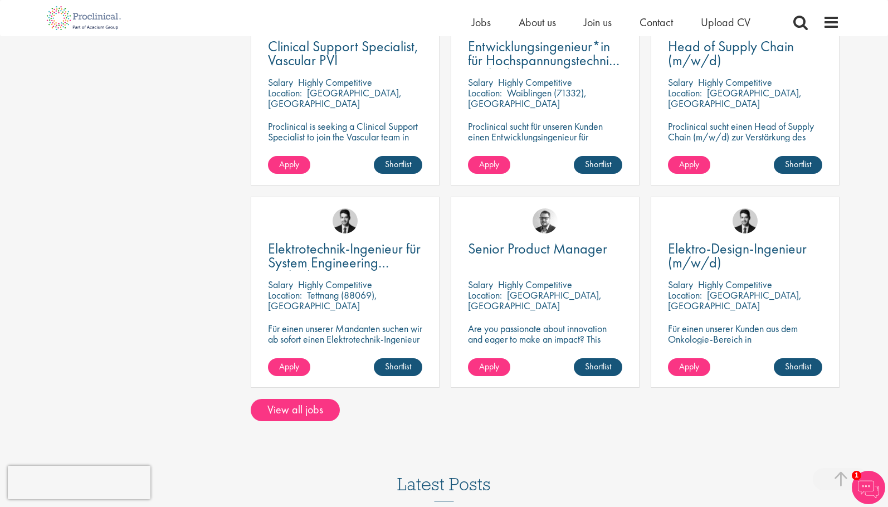
scroll to position [780, 0]
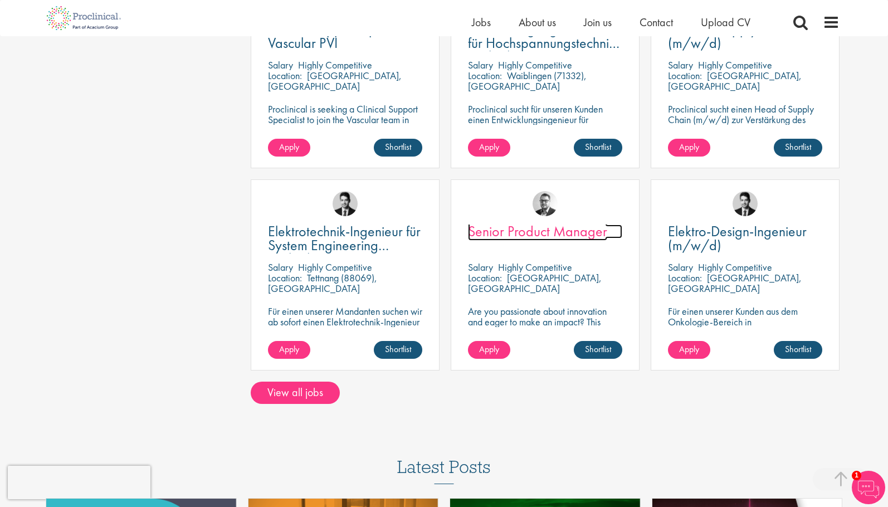
click at [511, 233] on span "Senior Product Manager" at bounding box center [537, 231] width 139 height 19
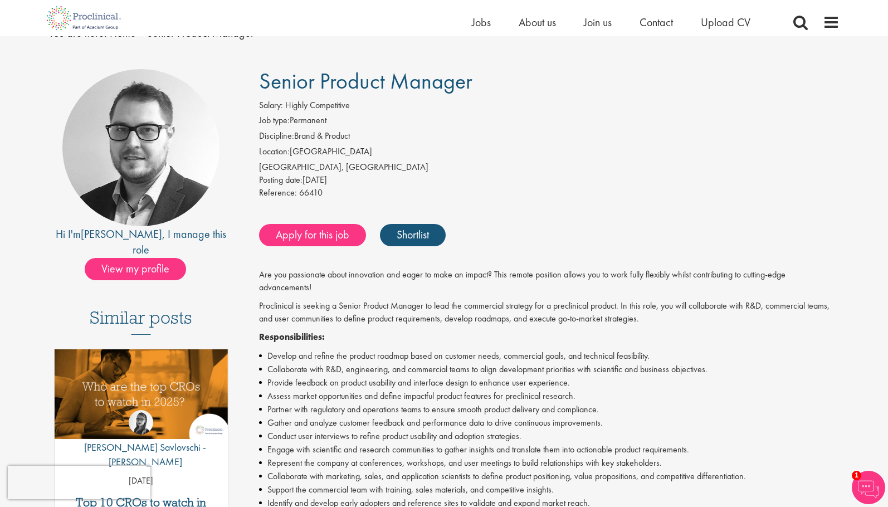
scroll to position [111, 0]
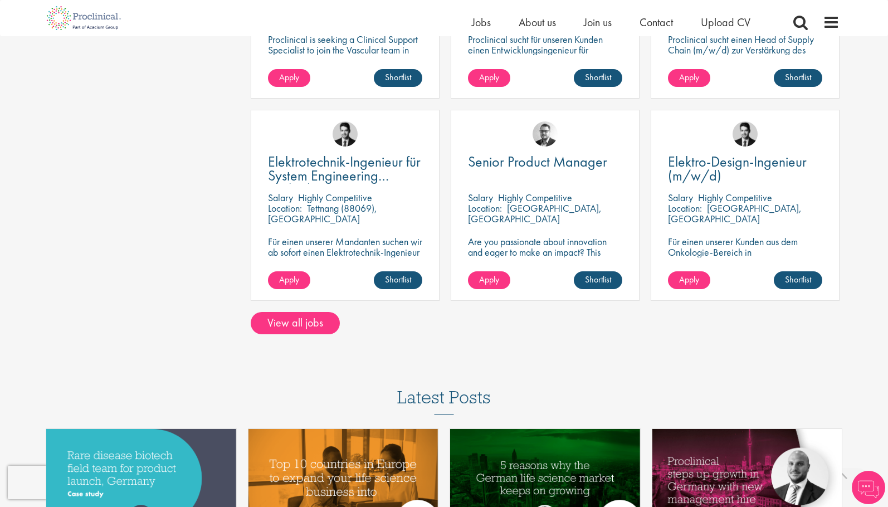
scroll to position [905, 0]
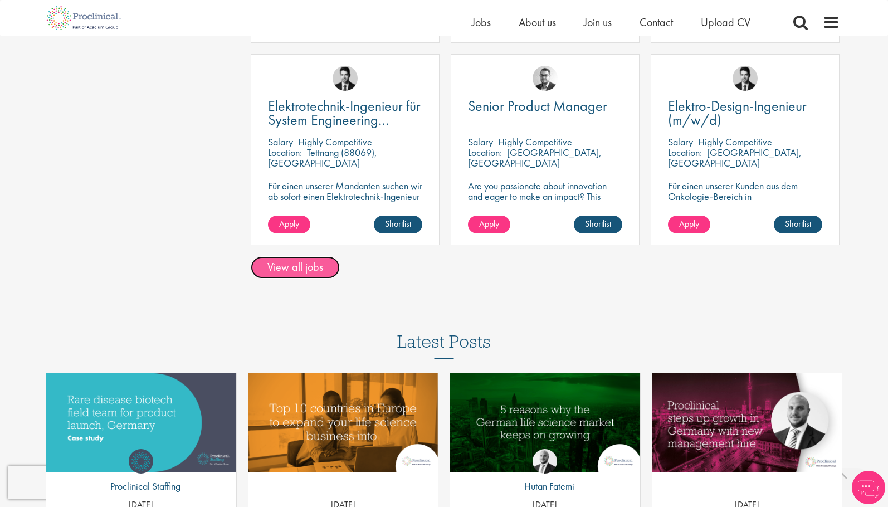
click at [304, 273] on link "View all jobs" at bounding box center [295, 267] width 89 height 22
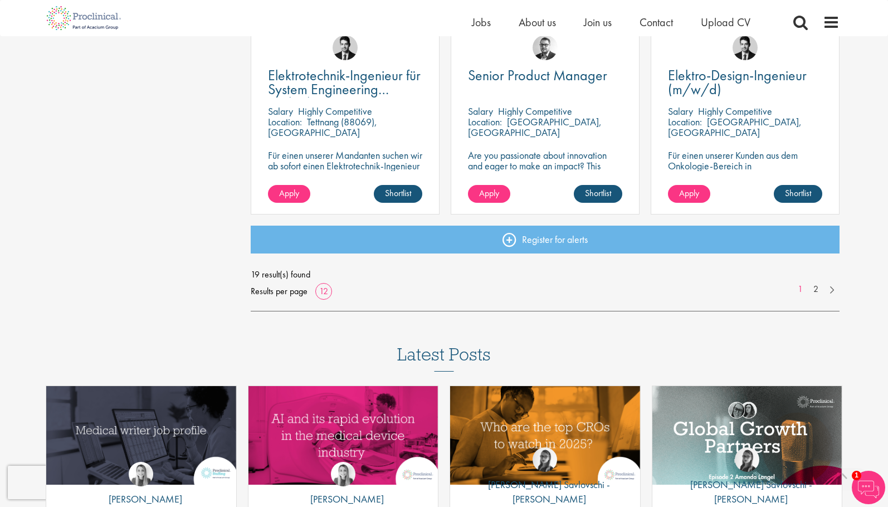
scroll to position [836, 0]
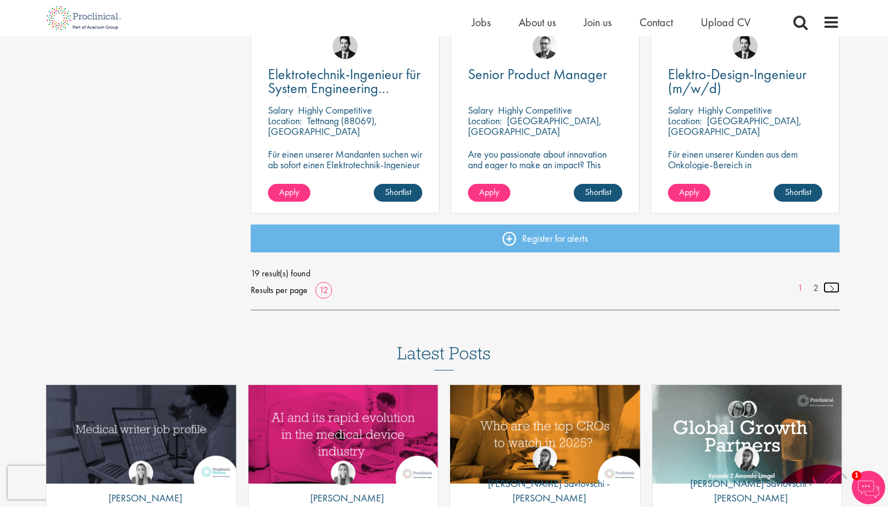
click at [831, 289] on link at bounding box center [831, 287] width 16 height 11
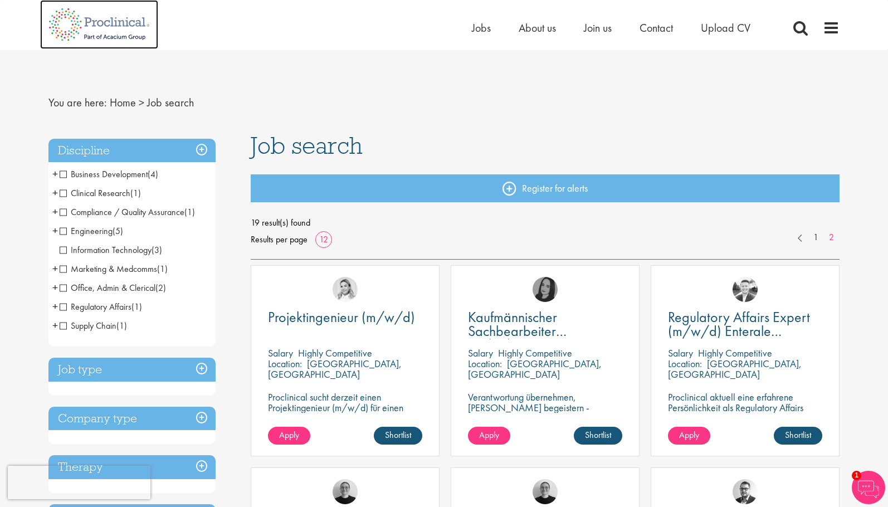
click at [120, 26] on img at bounding box center [99, 24] width 118 height 49
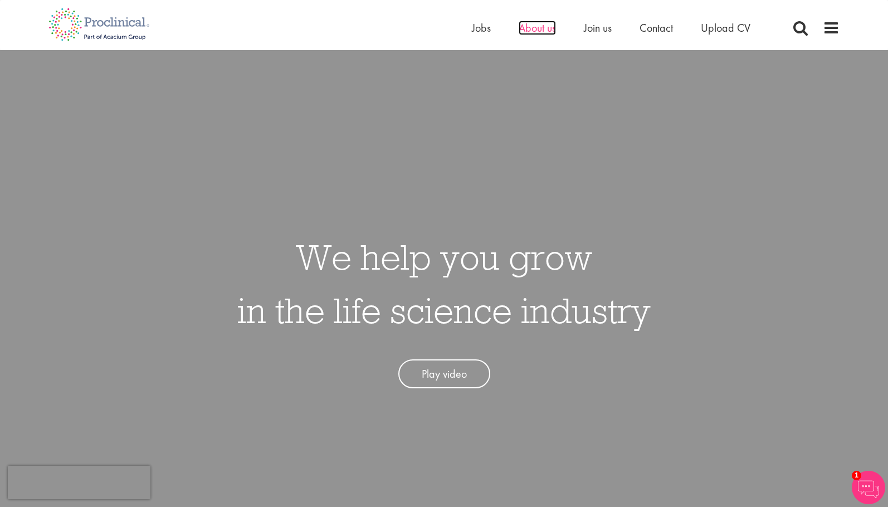
click at [541, 31] on span "About us" at bounding box center [537, 28] width 37 height 14
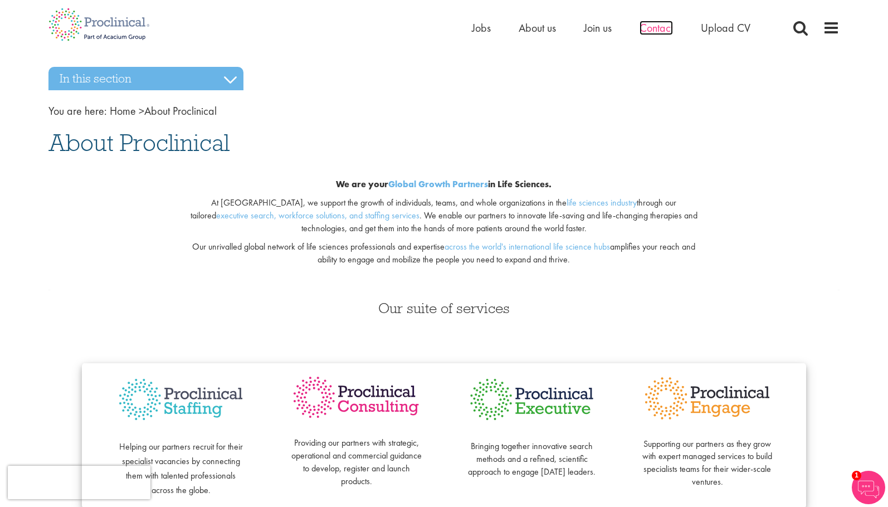
click at [653, 25] on span "Contact" at bounding box center [656, 28] width 33 height 14
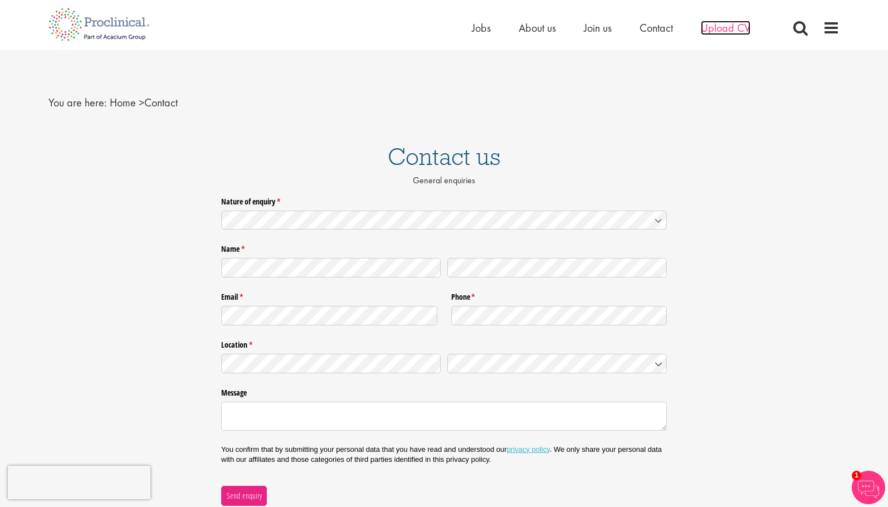
click at [719, 24] on span "Upload CV" at bounding box center [726, 28] width 50 height 14
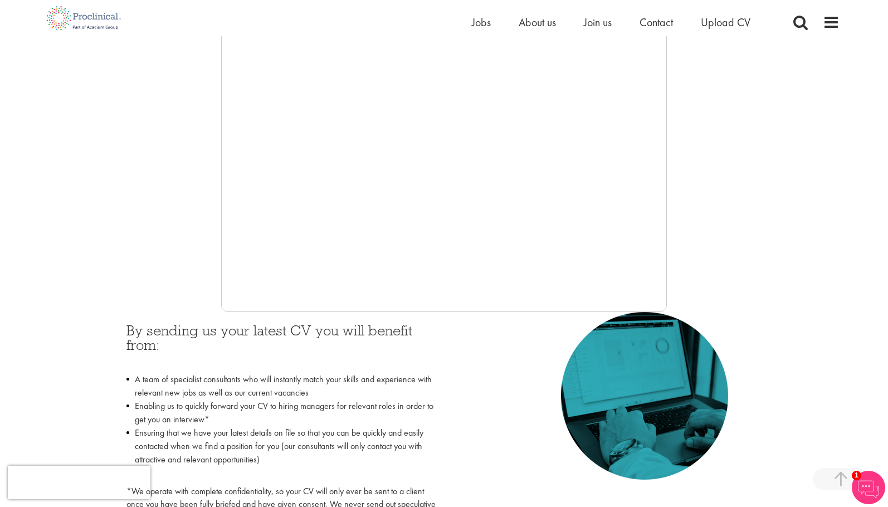
scroll to position [279, 0]
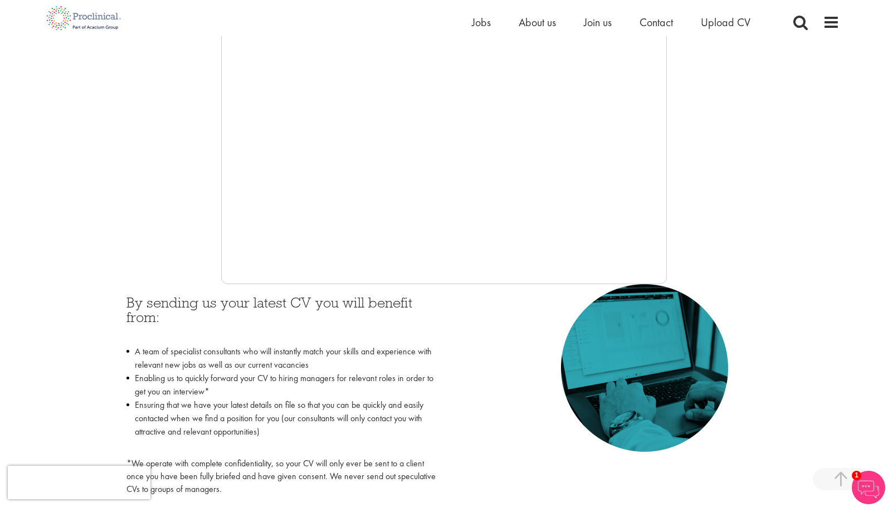
click at [134, 258] on div at bounding box center [443, 117] width 791 height 334
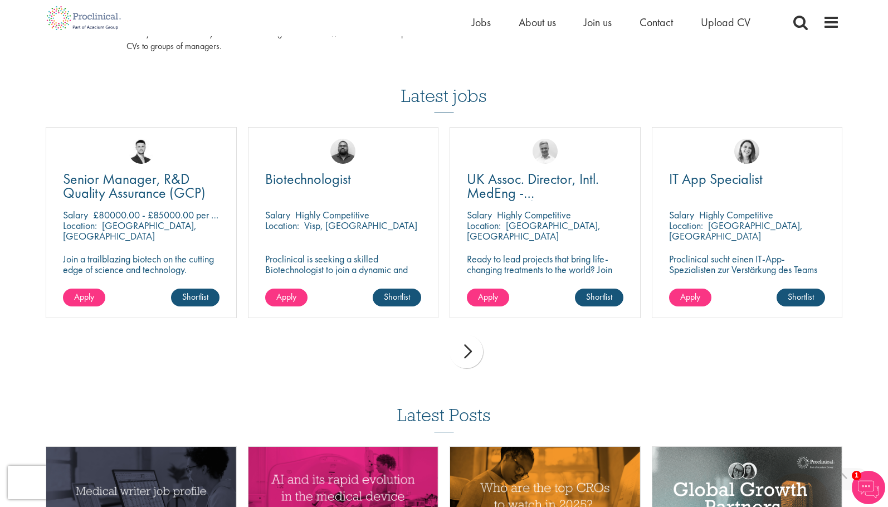
scroll to position [724, 0]
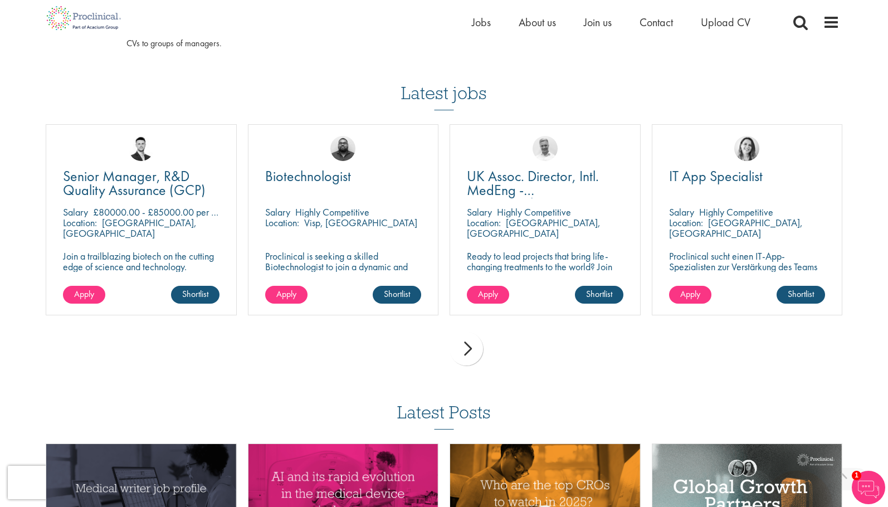
click at [468, 352] on div "next" at bounding box center [466, 348] width 33 height 33
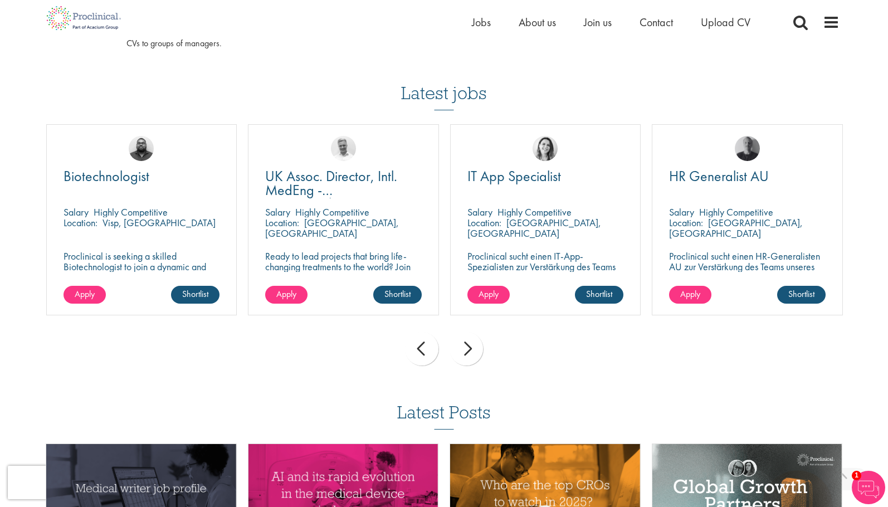
click at [468, 352] on div "next" at bounding box center [466, 348] width 33 height 33
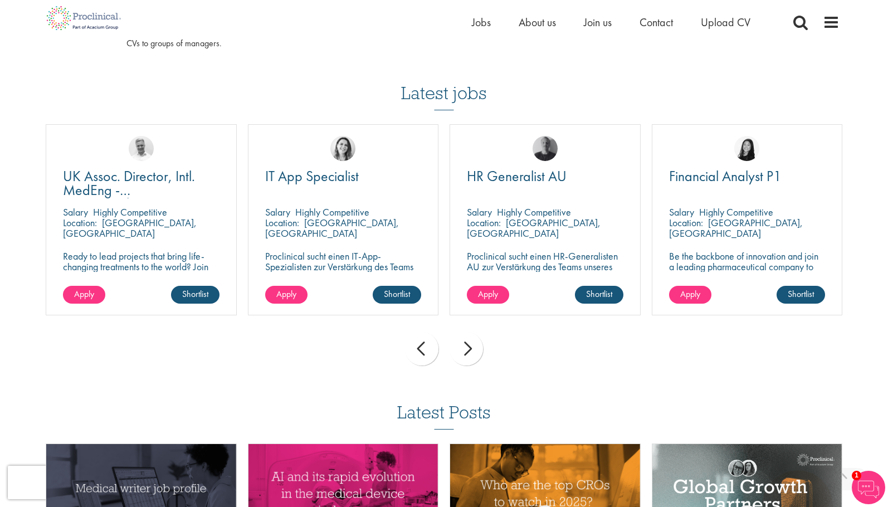
click at [468, 352] on div "next" at bounding box center [466, 348] width 33 height 33
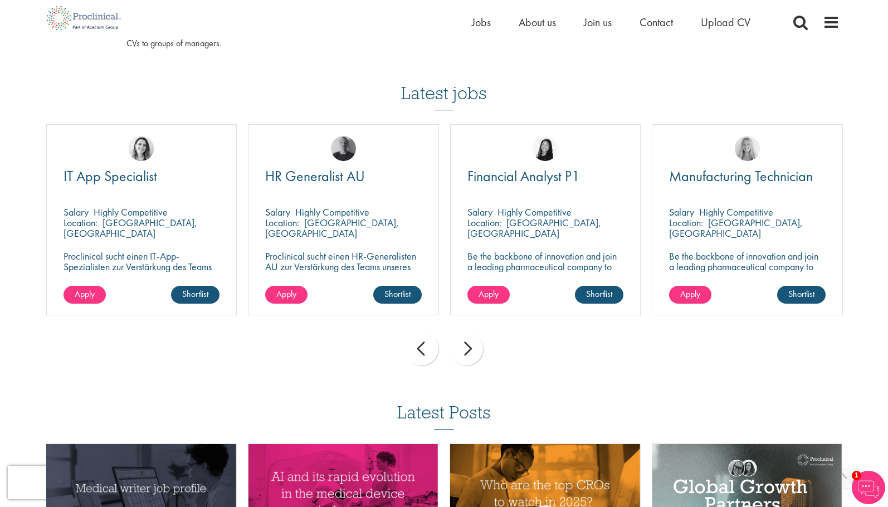
click at [468, 352] on div "next" at bounding box center [466, 348] width 33 height 33
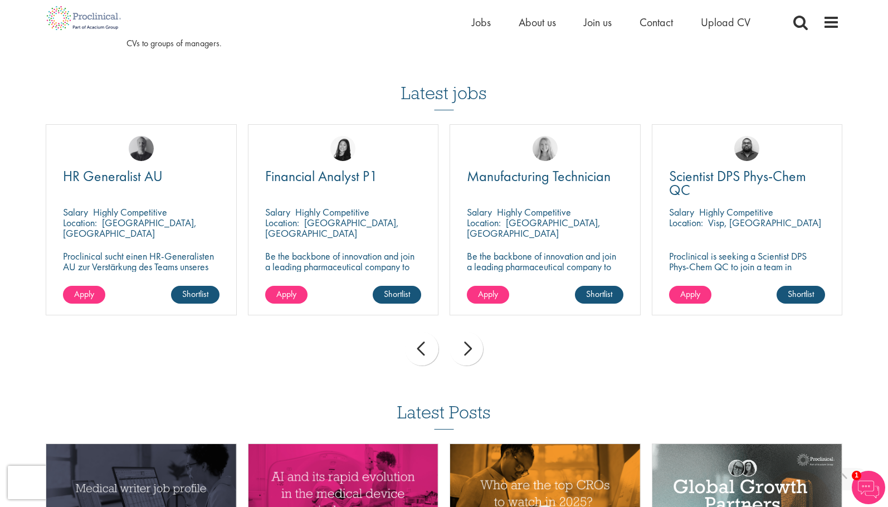
click at [468, 352] on div "next" at bounding box center [466, 348] width 33 height 33
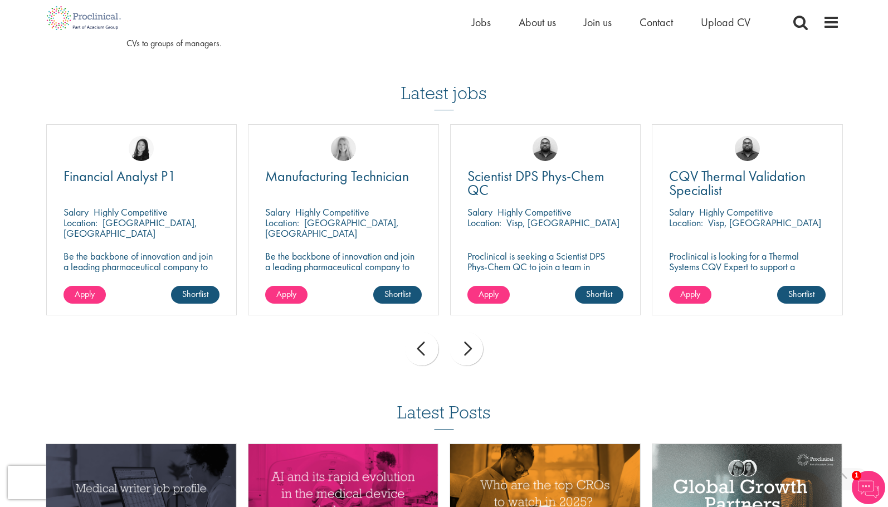
click at [468, 352] on div "next" at bounding box center [466, 348] width 33 height 33
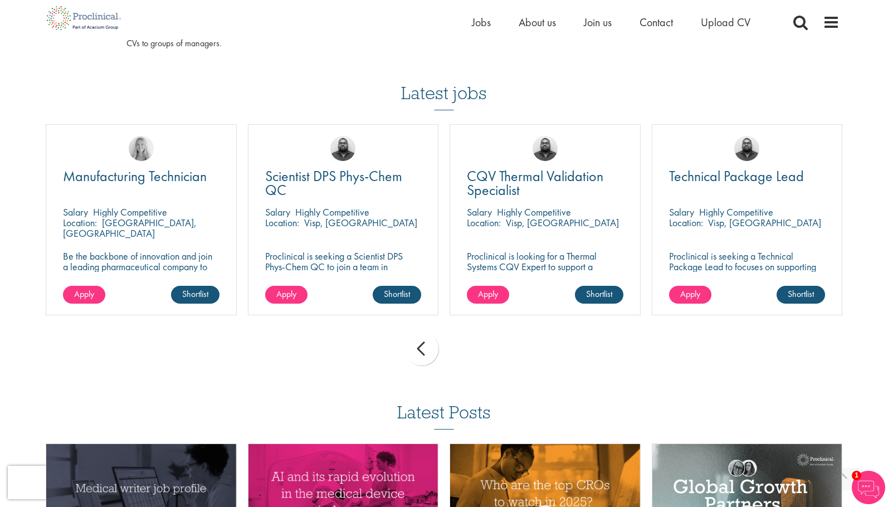
click at [468, 352] on div "prev next" at bounding box center [444, 350] width 808 height 48
click at [421, 353] on div "prev" at bounding box center [421, 348] width 33 height 33
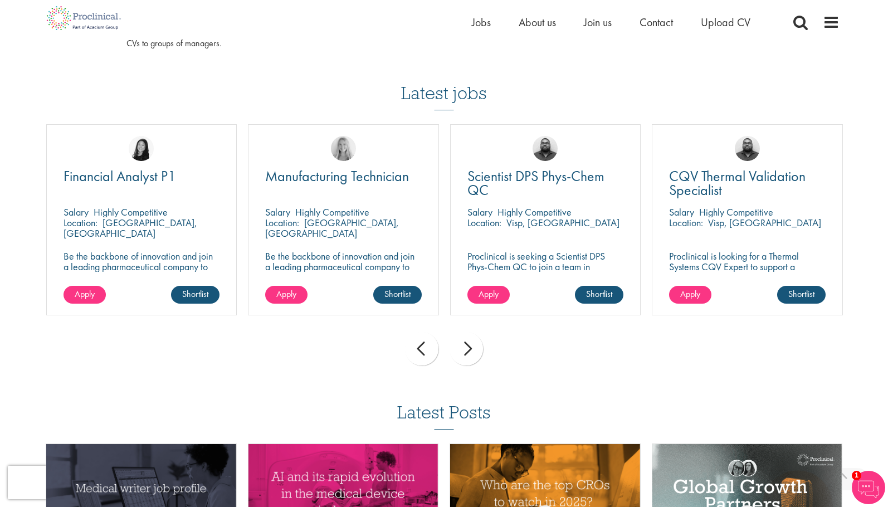
click at [421, 353] on div "prev" at bounding box center [421, 348] width 33 height 33
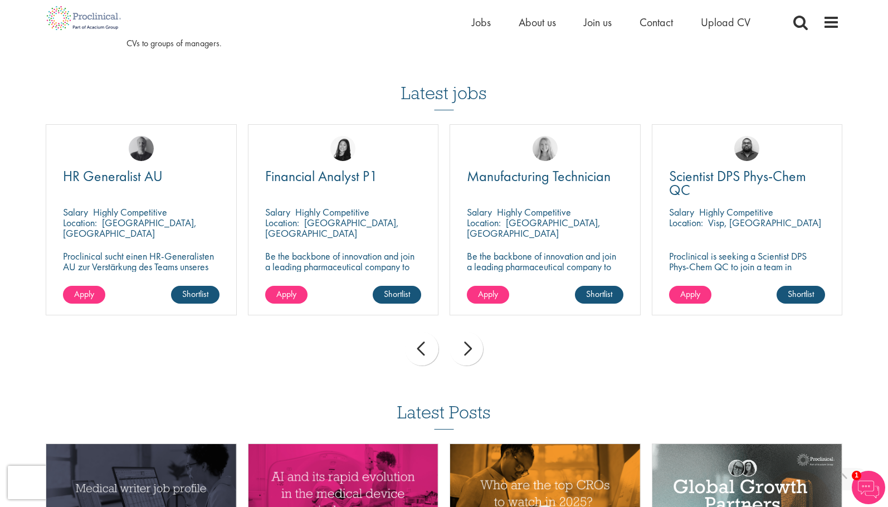
click at [421, 353] on div "prev" at bounding box center [421, 348] width 33 height 33
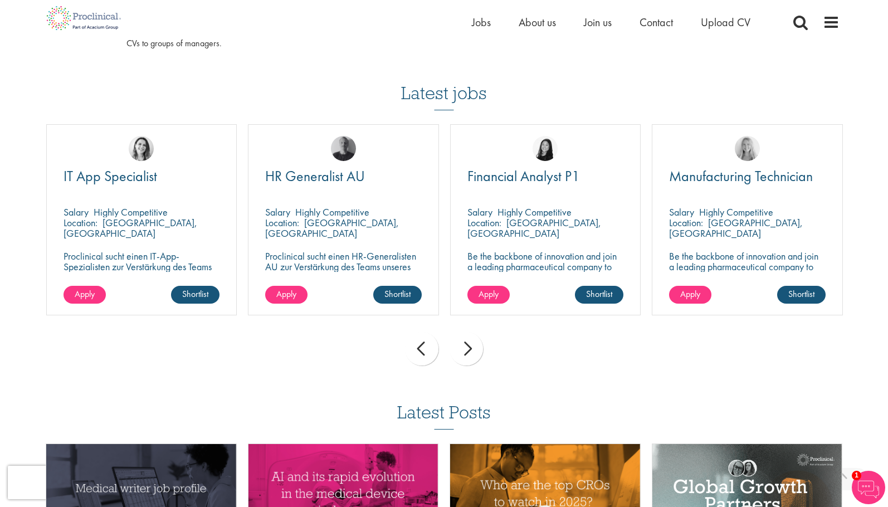
click at [421, 353] on div "prev" at bounding box center [421, 348] width 33 height 33
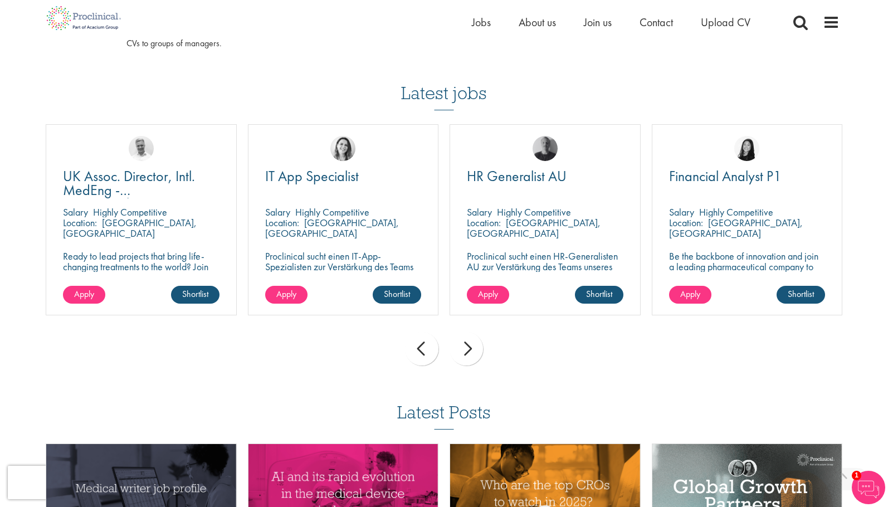
click at [421, 353] on div "prev" at bounding box center [421, 348] width 33 height 33
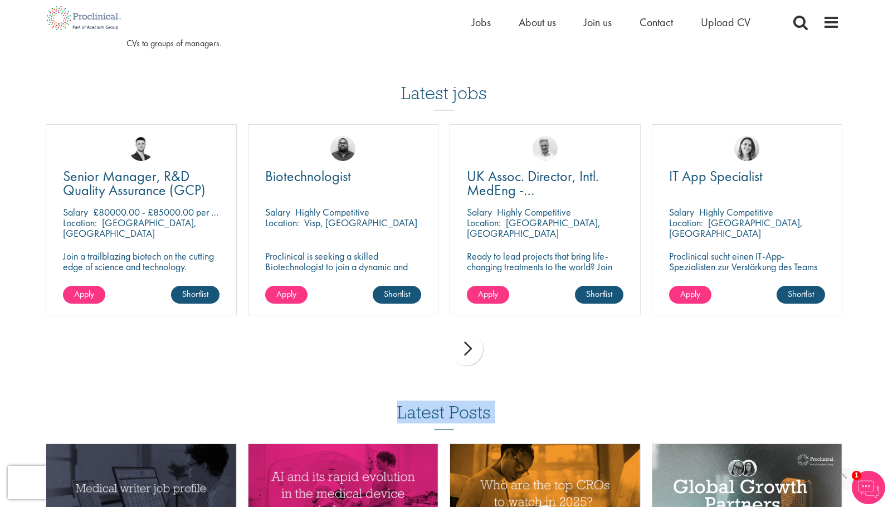
click at [421, 353] on div "prev next" at bounding box center [444, 350] width 808 height 48
